Goal: Communication & Community: Answer question/provide support

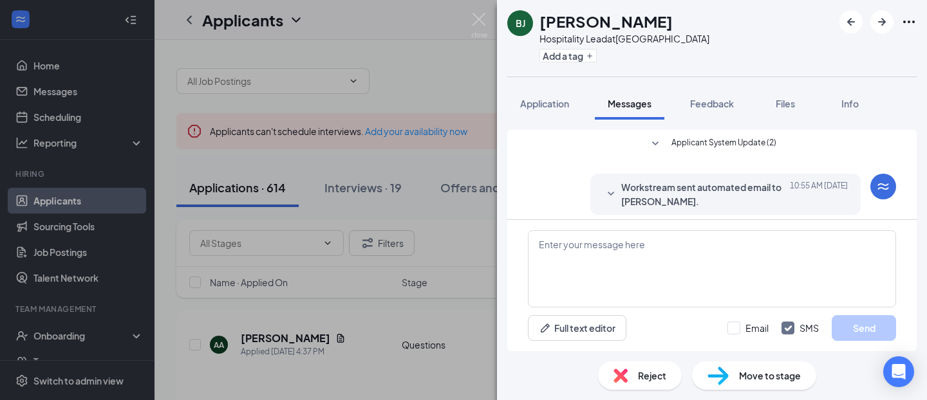
scroll to position [293, 0]
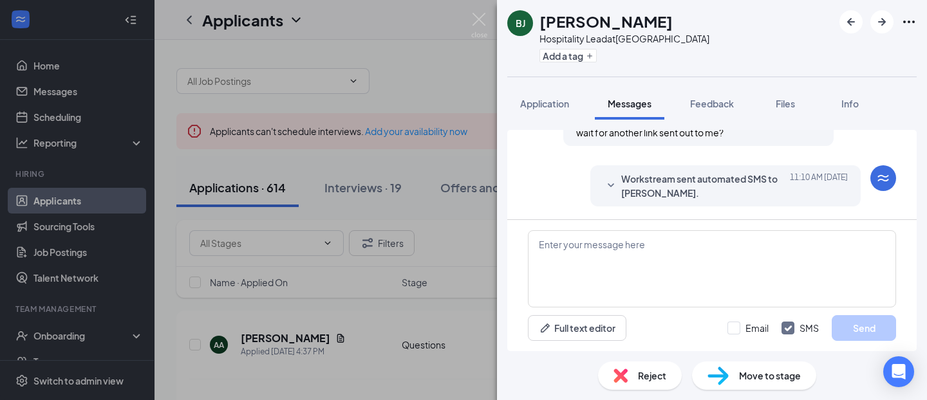
click at [645, 192] on span "Workstream sent automated SMS to [PERSON_NAME]." at bounding box center [705, 186] width 169 height 28
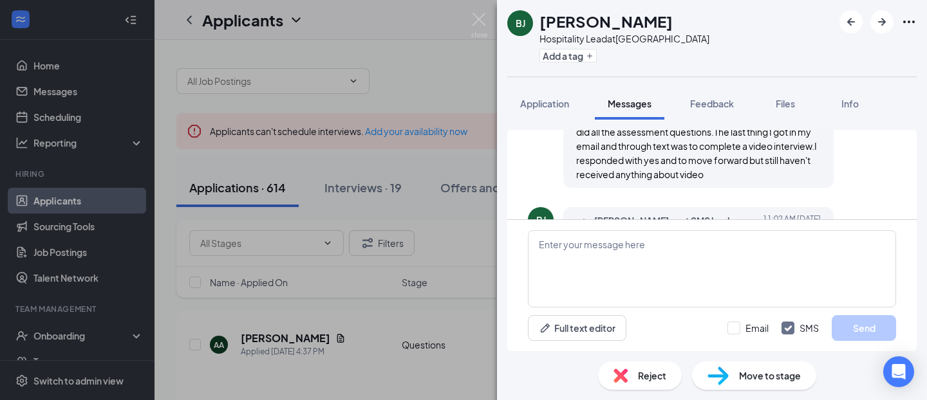
scroll to position [154, 0]
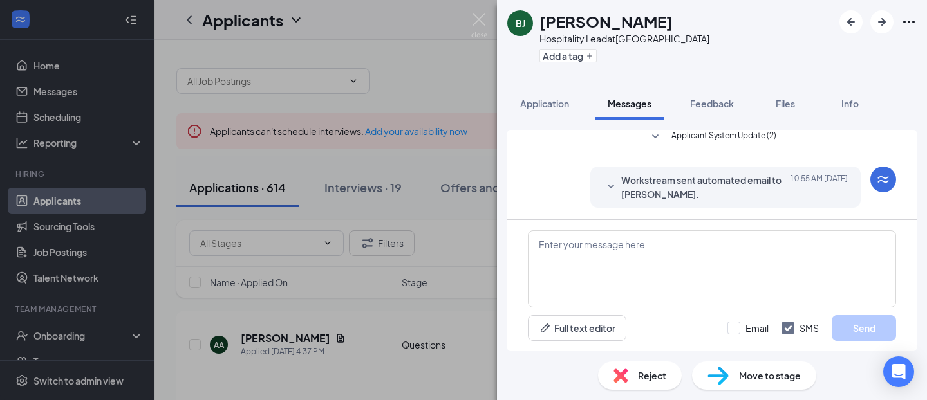
click at [645, 192] on span "Workstream sent automated email to [PERSON_NAME]." at bounding box center [705, 187] width 169 height 28
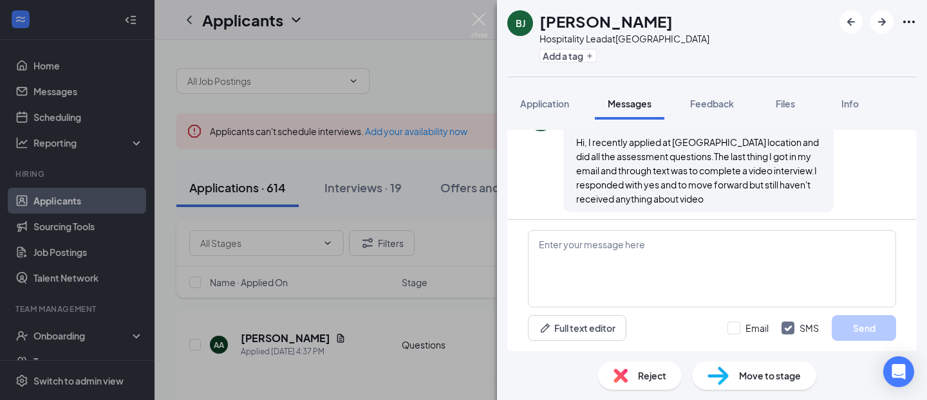
scroll to position [324, 0]
click at [559, 98] on span "Application" at bounding box center [544, 104] width 49 height 12
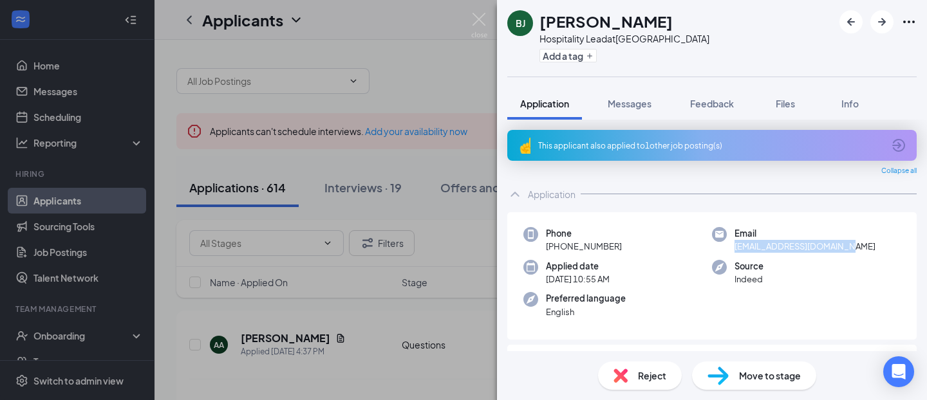
drag, startPoint x: 846, startPoint y: 241, endPoint x: 735, endPoint y: 245, distance: 111.4
click at [735, 245] on span "[EMAIL_ADDRESS][DOMAIN_NAME]" at bounding box center [804, 246] width 141 height 13
copy span "[EMAIL_ADDRESS][DOMAIN_NAME]"
click at [633, 110] on button "Messages" at bounding box center [629, 104] width 69 height 32
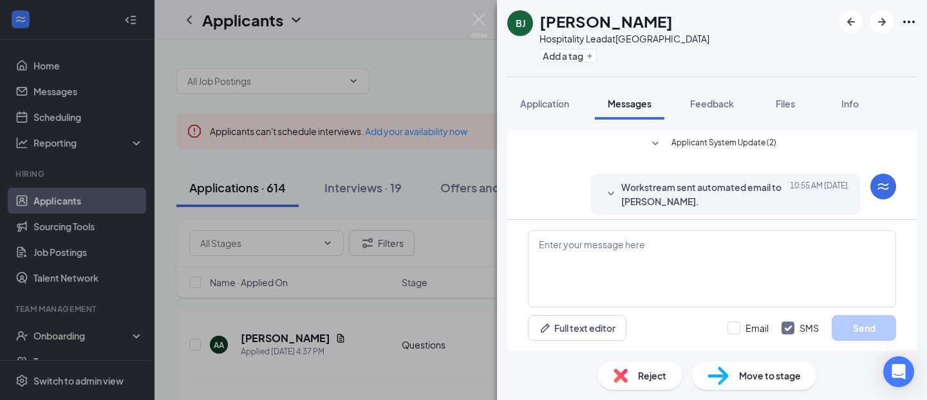
scroll to position [293, 0]
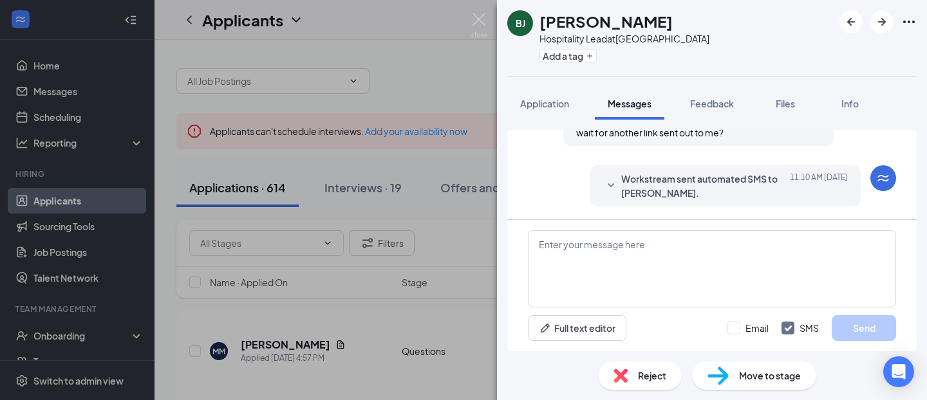
click at [660, 176] on span "Workstream sent automated SMS to [PERSON_NAME]." at bounding box center [705, 186] width 169 height 28
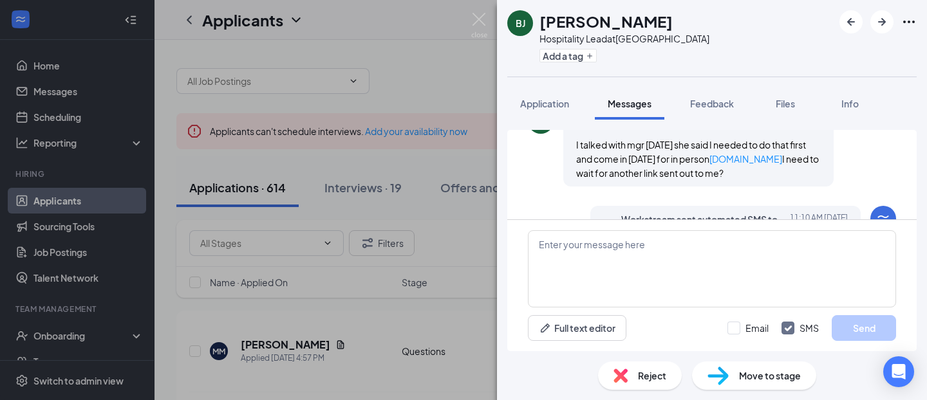
scroll to position [253, 0]
click at [642, 243] on textarea at bounding box center [712, 268] width 368 height 77
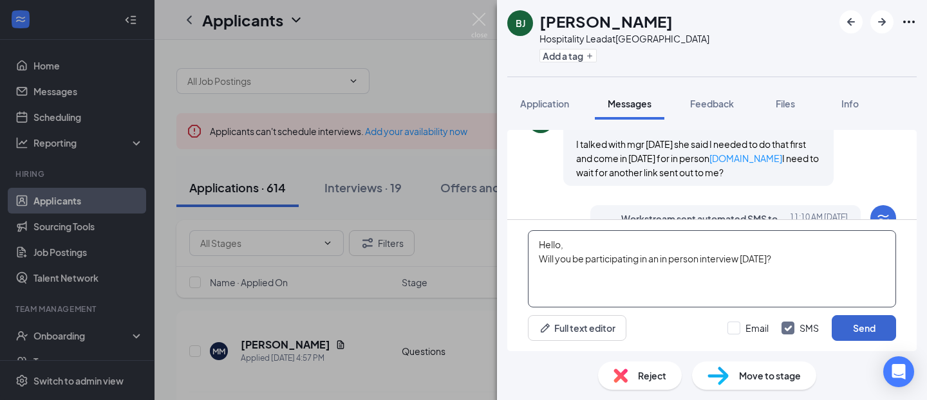
type textarea "Hello, Will you be participating in an in person interview [DATE]?"
click at [862, 329] on button "Send" at bounding box center [863, 328] width 64 height 26
